Goal: Information Seeking & Learning: Understand process/instructions

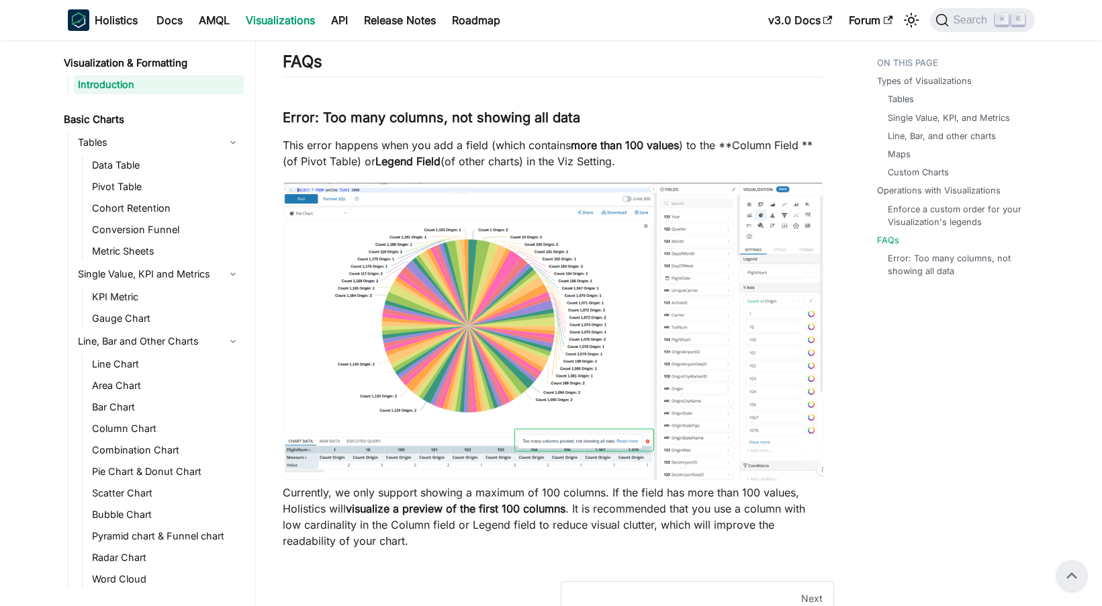
scroll to position [1926, 0]
drag, startPoint x: 300, startPoint y: 148, endPoint x: 442, endPoint y: 148, distance: 142.4
click at [442, 148] on p "This error happens when you add a field (which contains more than 100 values ) …" at bounding box center [553, 154] width 541 height 32
drag, startPoint x: 471, startPoint y: 146, endPoint x: 568, endPoint y: 146, distance: 96.0
click at [568, 146] on p "This error happens when you add a field (which contains more than 100 values ) …" at bounding box center [553, 154] width 541 height 32
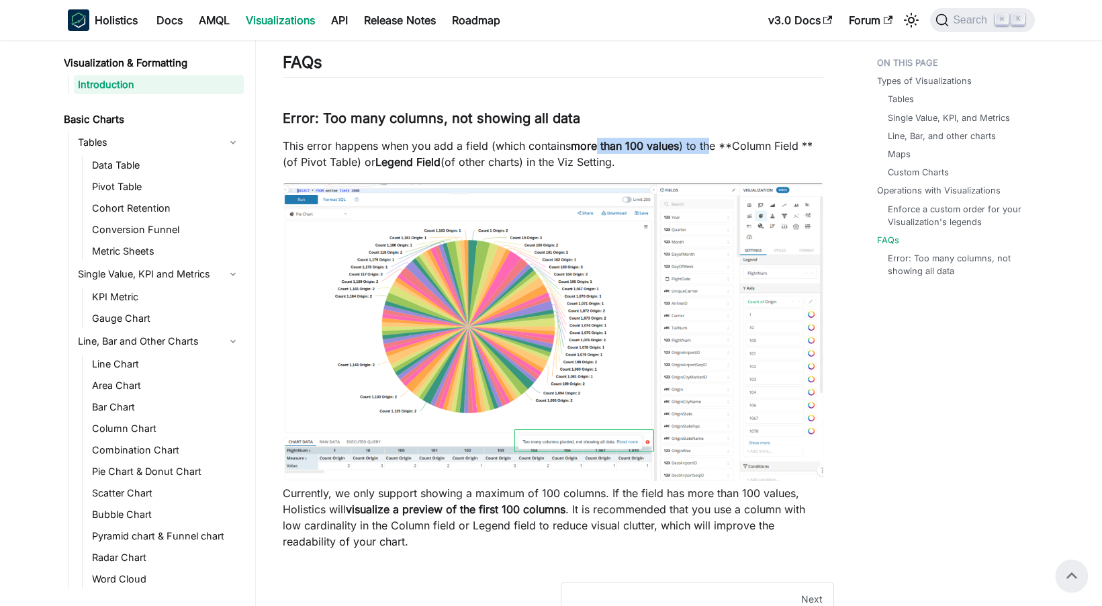
drag, startPoint x: 597, startPoint y: 145, endPoint x: 711, endPoint y: 145, distance: 114.2
click at [711, 145] on p "This error happens when you add a field (which contains more than 100 values ) …" at bounding box center [553, 154] width 541 height 32
drag, startPoint x: 788, startPoint y: 145, endPoint x: 823, endPoint y: 145, distance: 34.9
drag, startPoint x: 377, startPoint y: 162, endPoint x: 507, endPoint y: 161, distance: 129.6
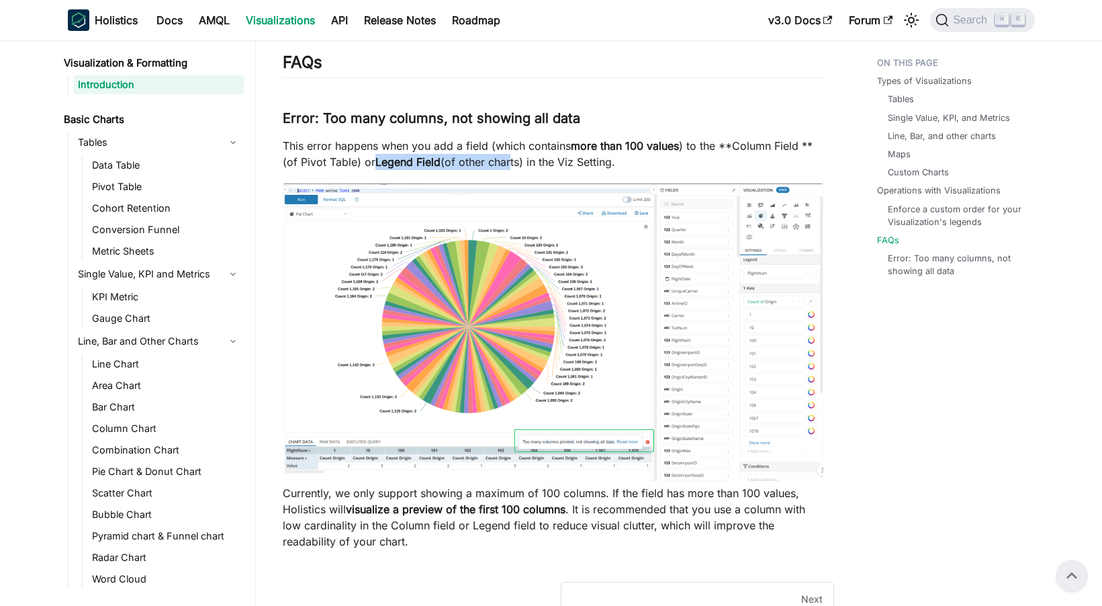
click at [510, 162] on p "This error happens when you add a field (which contains more than 100 values ) …" at bounding box center [553, 154] width 541 height 32
drag, startPoint x: 535, startPoint y: 160, endPoint x: 546, endPoint y: 159, distance: 11.4
click at [546, 159] on p "This error happens when you add a field (which contains more than 100 values ) …" at bounding box center [553, 154] width 541 height 32
drag, startPoint x: 321, startPoint y: 499, endPoint x: 421, endPoint y: 499, distance: 100.1
click at [421, 499] on p "Currently, we only support showing a maximum of 100 columns. If the field has m…" at bounding box center [553, 517] width 541 height 64
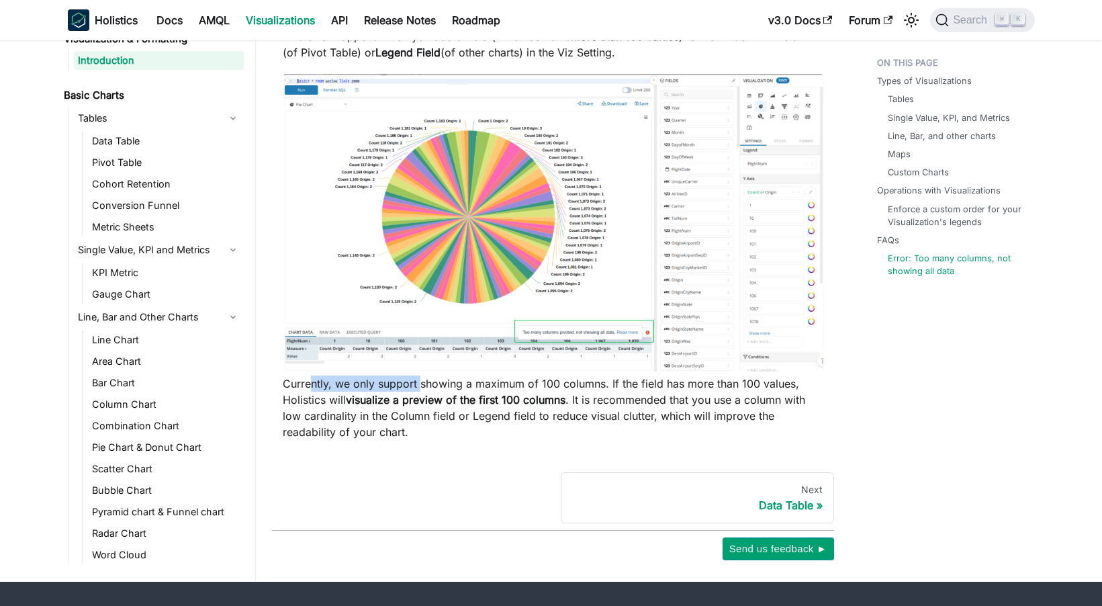
scroll to position [2071, 0]
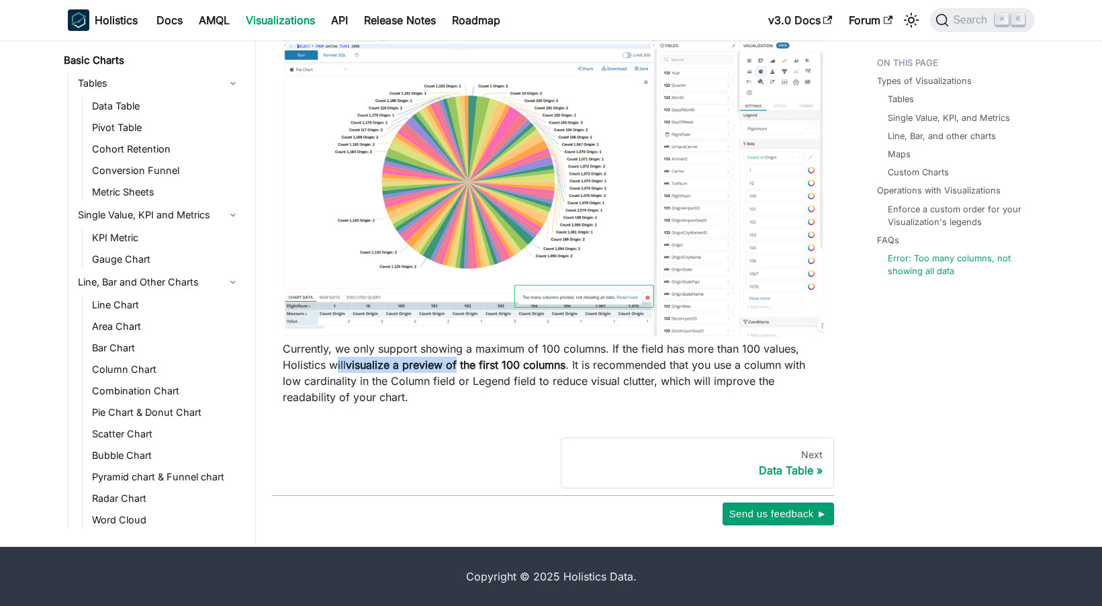
drag, startPoint x: 333, startPoint y: 368, endPoint x: 453, endPoint y: 367, distance: 120.2
click at [453, 367] on p "Currently, we only support showing a maximum of 100 columns. If the field has m…" at bounding box center [553, 373] width 541 height 64
drag, startPoint x: 514, startPoint y: 367, endPoint x: 625, endPoint y: 367, distance: 110.8
click at [627, 367] on p "Currently, we only support showing a maximum of 100 columns. If the field has m…" at bounding box center [553, 373] width 541 height 64
drag, startPoint x: 291, startPoint y: 379, endPoint x: 392, endPoint y: 380, distance: 101.4
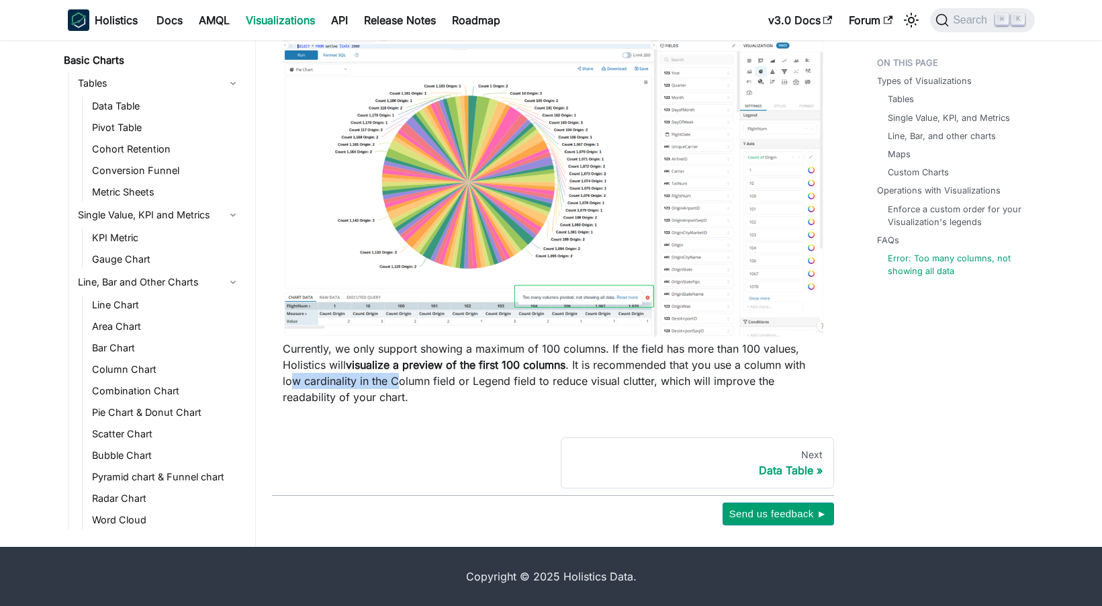
click at [397, 379] on p "Currently, we only support showing a maximum of 100 columns. If the field has m…" at bounding box center [553, 373] width 541 height 64
drag, startPoint x: 413, startPoint y: 381, endPoint x: 519, endPoint y: 383, distance: 106.1
click at [530, 381] on p "Currently, we only support showing a maximum of 100 columns. If the field has m…" at bounding box center [553, 373] width 541 height 64
